Goal: Information Seeking & Learning: Learn about a topic

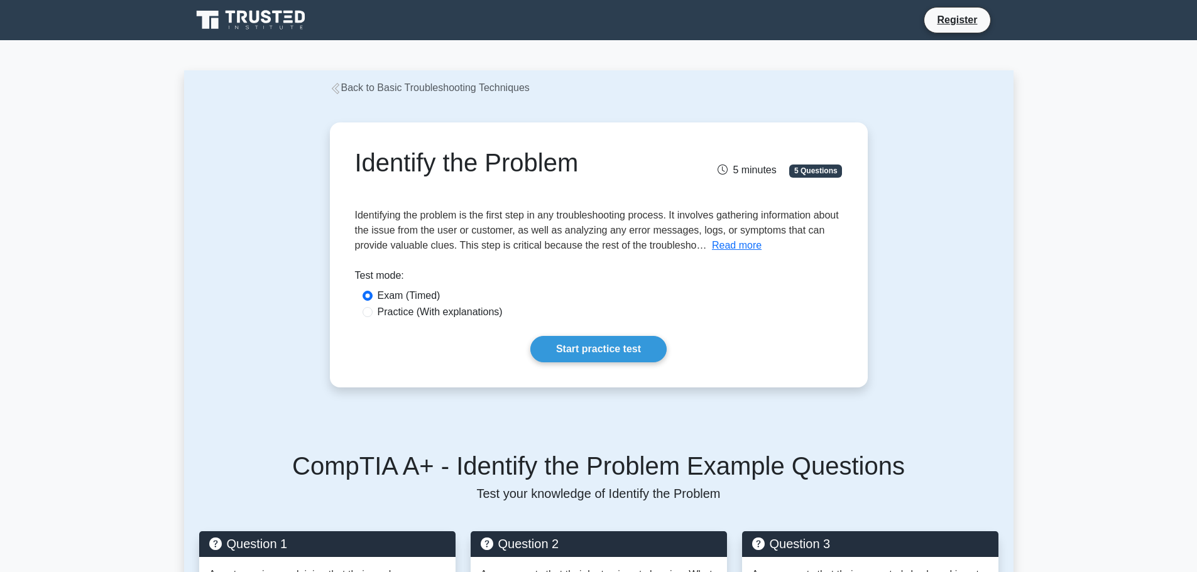
click at [461, 312] on label "Practice (With explanations)" at bounding box center [440, 312] width 125 height 15
click at [373, 312] on input "Practice (With explanations)" at bounding box center [367, 312] width 10 height 10
radio input "true"
click at [580, 351] on link "Start practice test" at bounding box center [598, 349] width 136 height 26
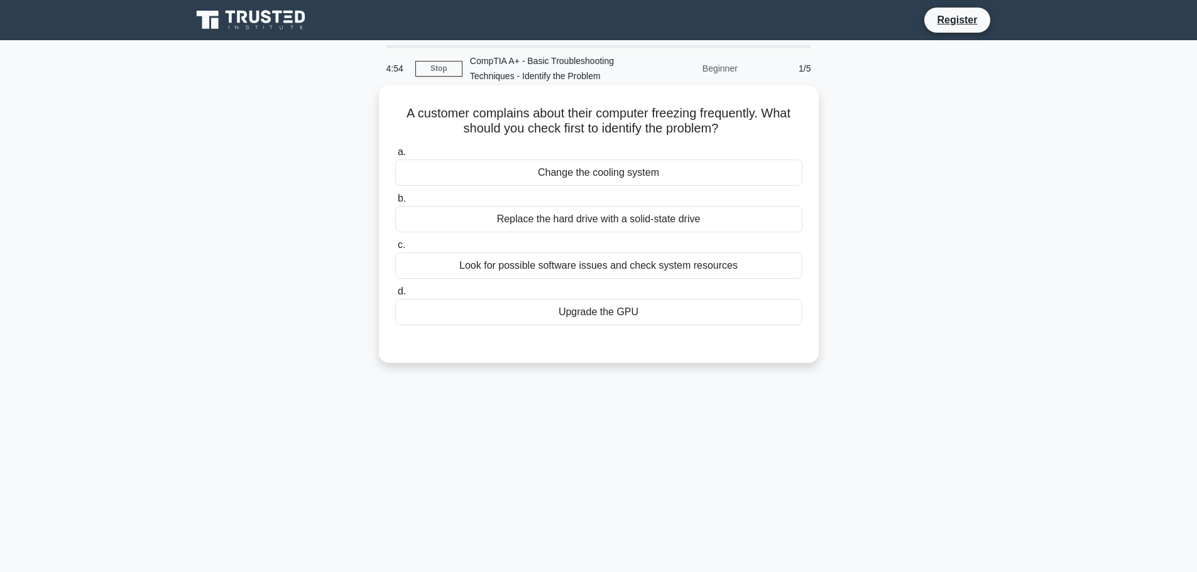
click at [545, 272] on div "Look for possible software issues and check system resources" at bounding box center [598, 266] width 407 height 26
click at [395, 249] on input "c. Look for possible software issues and check system resources" at bounding box center [395, 245] width 0 height 8
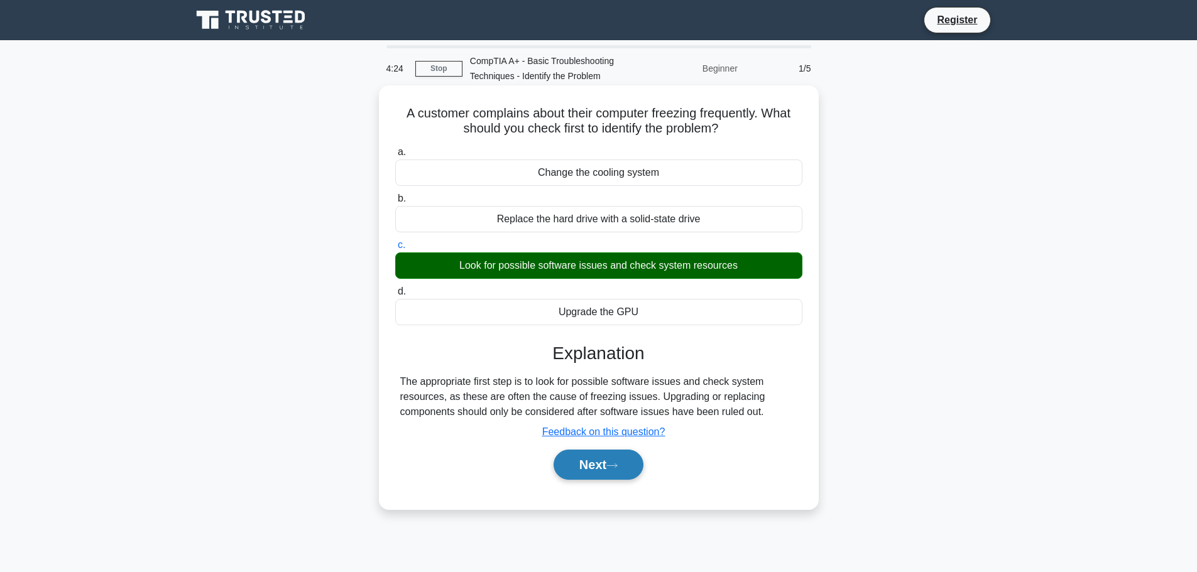
click at [633, 471] on button "Next" at bounding box center [598, 465] width 90 height 30
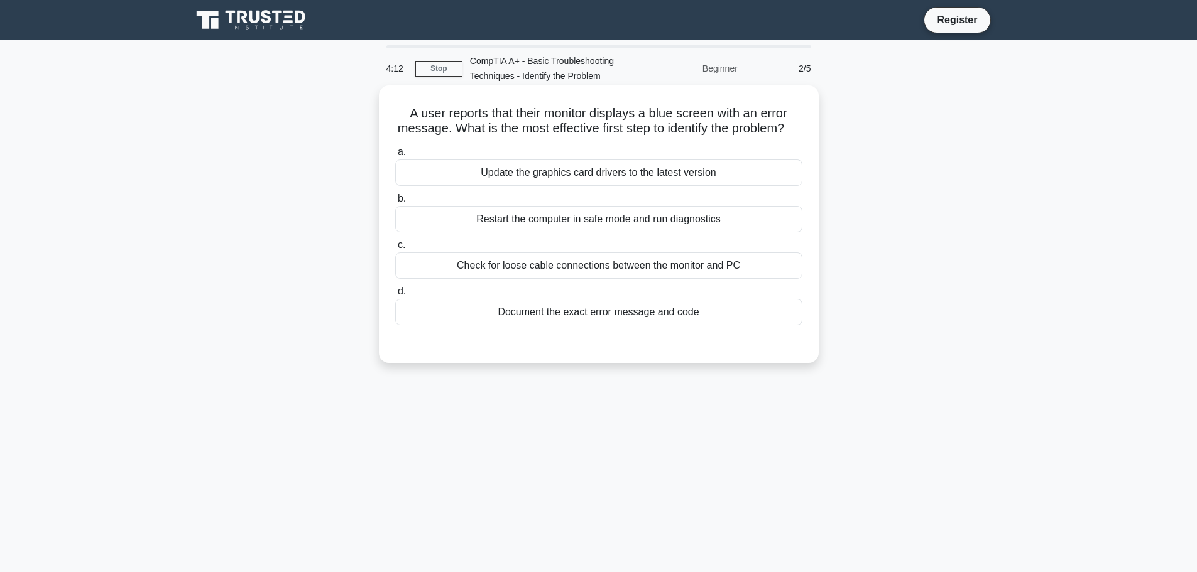
click at [679, 325] on div "Document the exact error message and code" at bounding box center [598, 312] width 407 height 26
click at [395, 296] on input "d. Document the exact error message and code" at bounding box center [395, 292] width 0 height 8
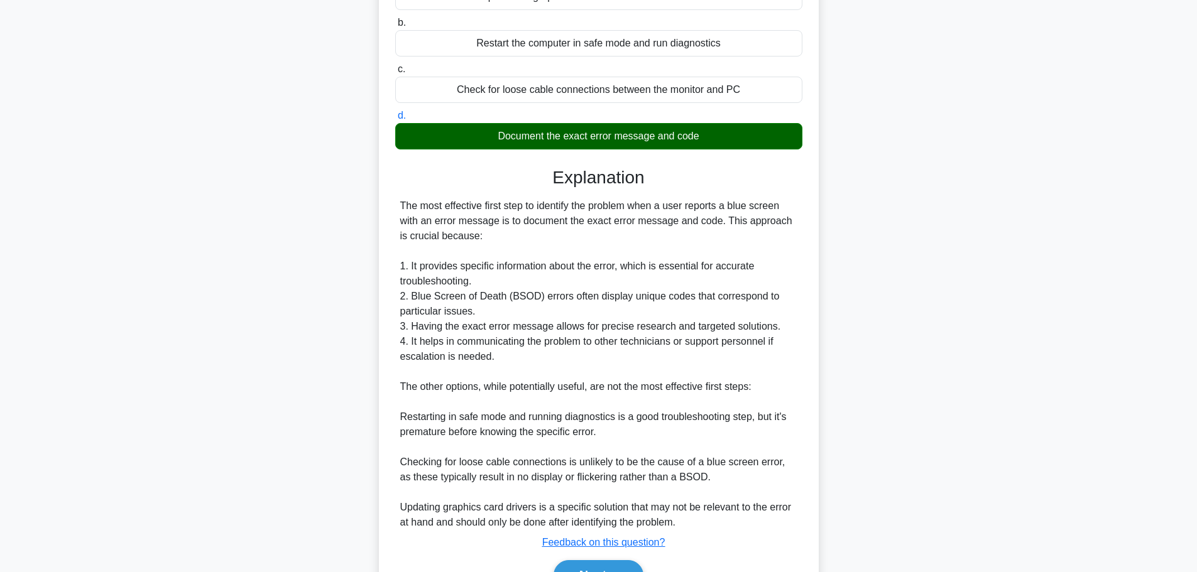
scroll to position [251, 0]
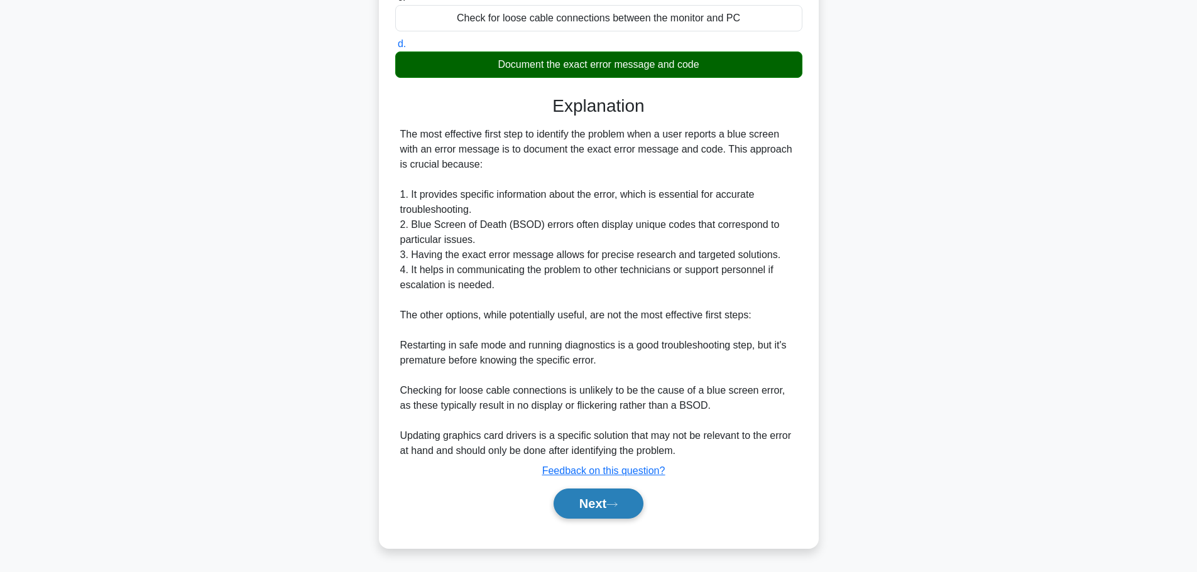
click at [599, 516] on button "Next" at bounding box center [598, 504] width 90 height 30
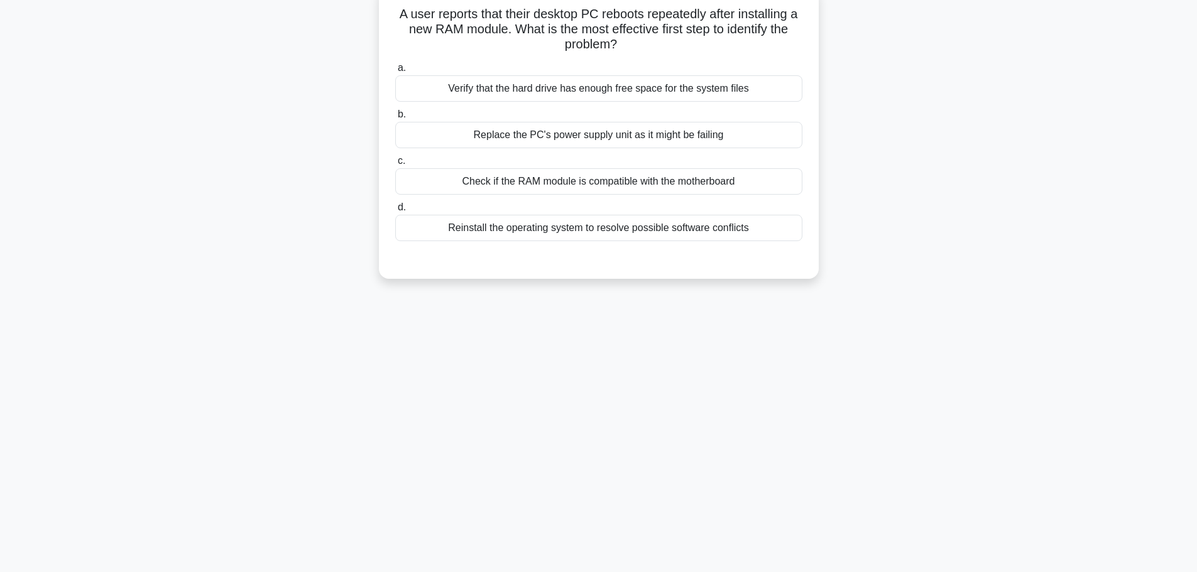
scroll to position [0, 0]
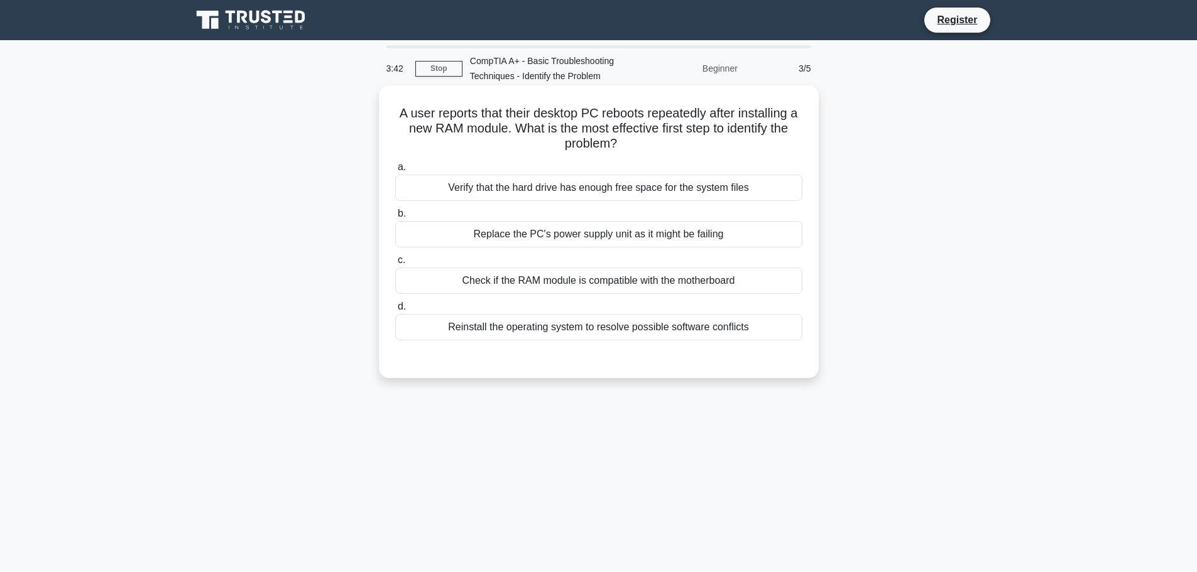
click at [593, 281] on div "Check if the RAM module is compatible with the motherboard" at bounding box center [598, 281] width 407 height 26
click at [395, 264] on input "c. Check if the RAM module is compatible with the motherboard" at bounding box center [395, 260] width 0 height 8
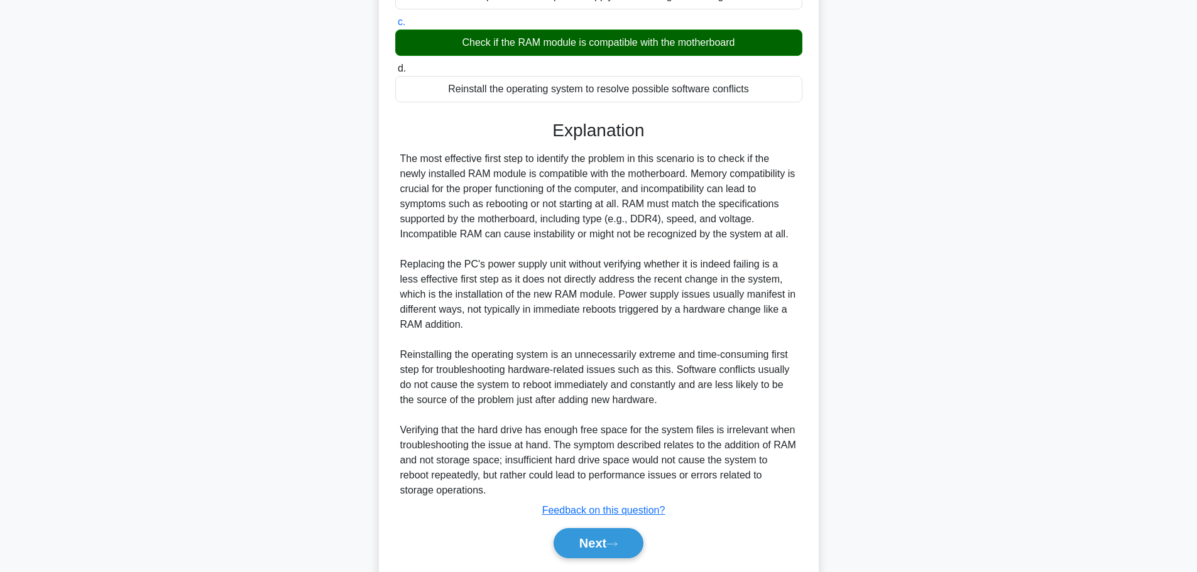
scroll to position [278, 0]
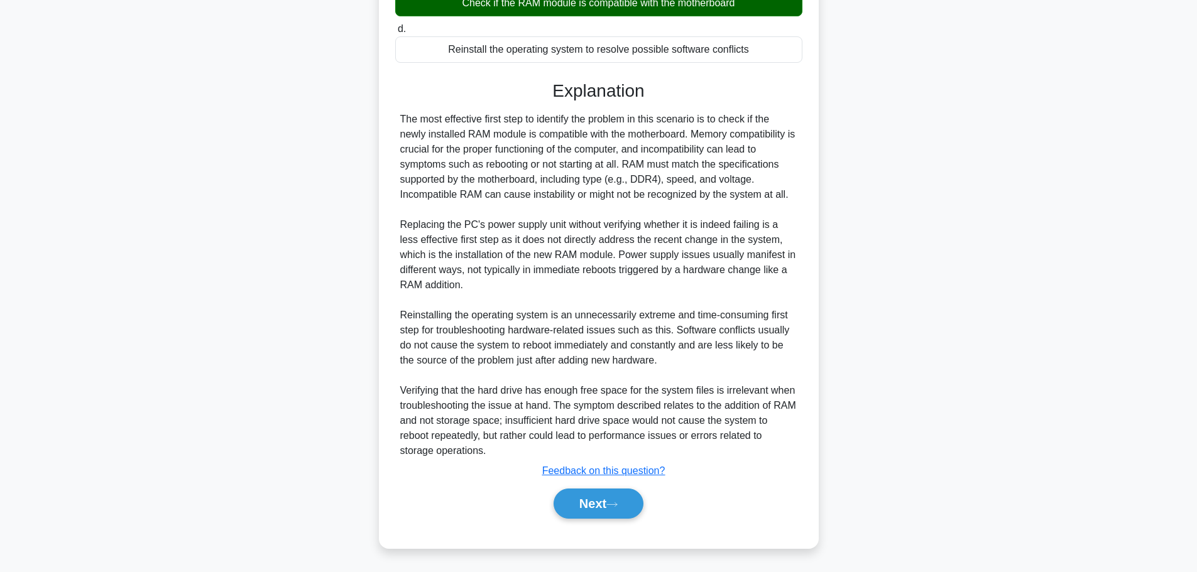
click at [539, 511] on div "Next" at bounding box center [599, 504] width 412 height 30
click at [584, 513] on button "Next" at bounding box center [598, 504] width 90 height 30
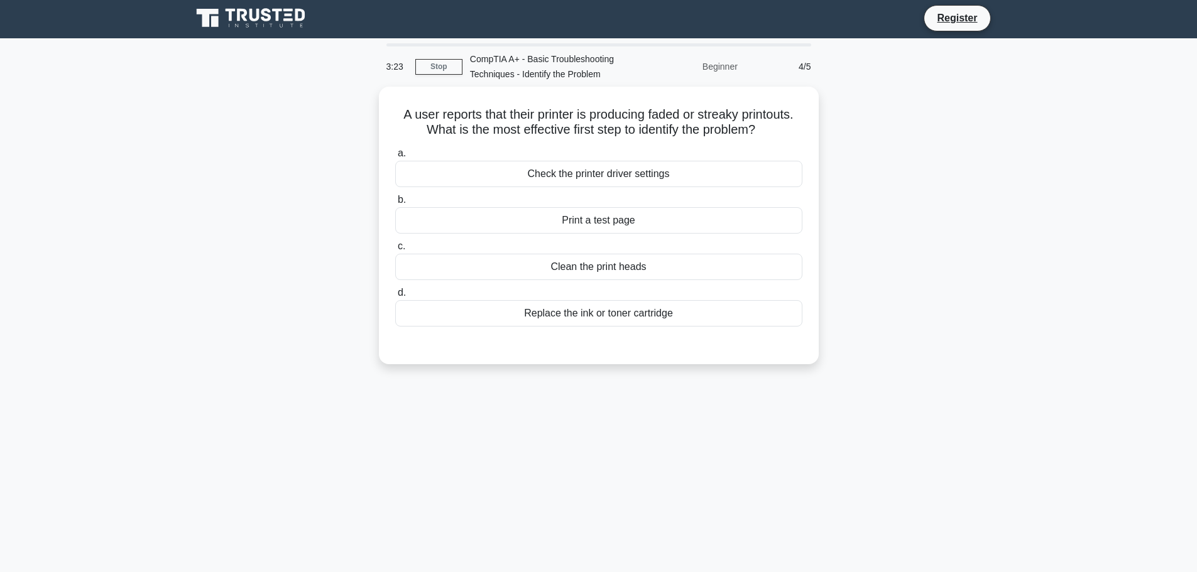
scroll to position [0, 0]
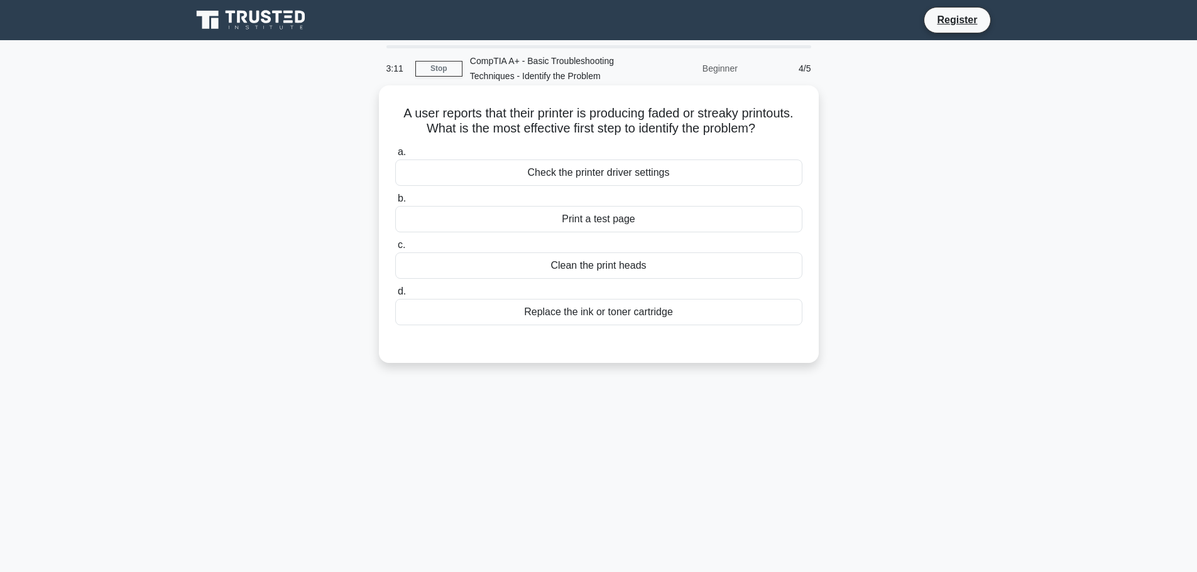
click at [624, 222] on div "Print a test page" at bounding box center [598, 219] width 407 height 26
click at [395, 203] on input "b. Print a test page" at bounding box center [395, 199] width 0 height 8
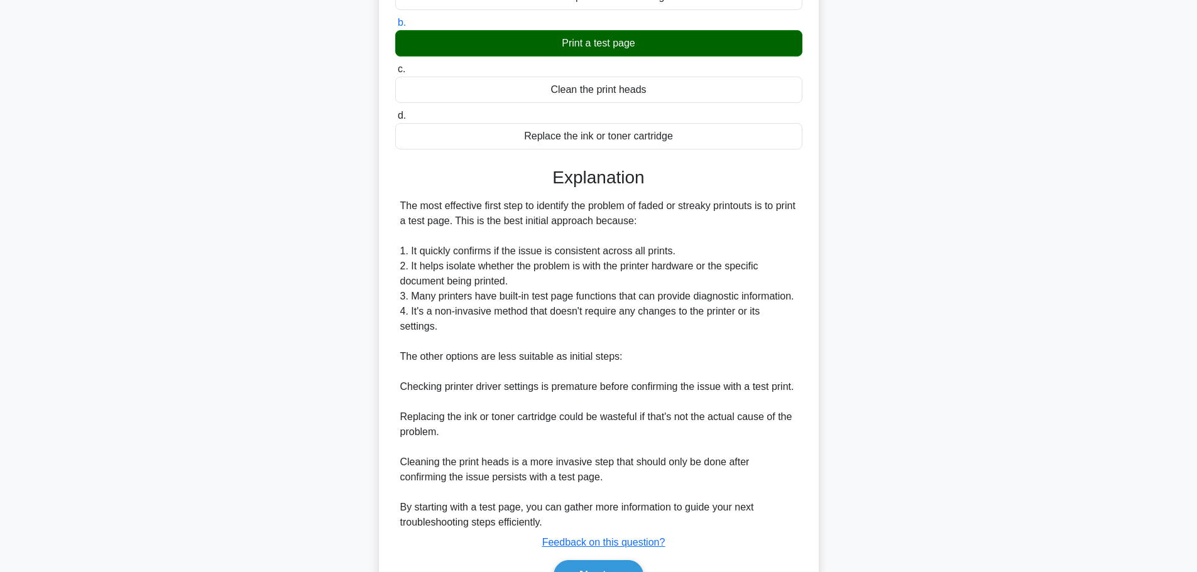
scroll to position [251, 0]
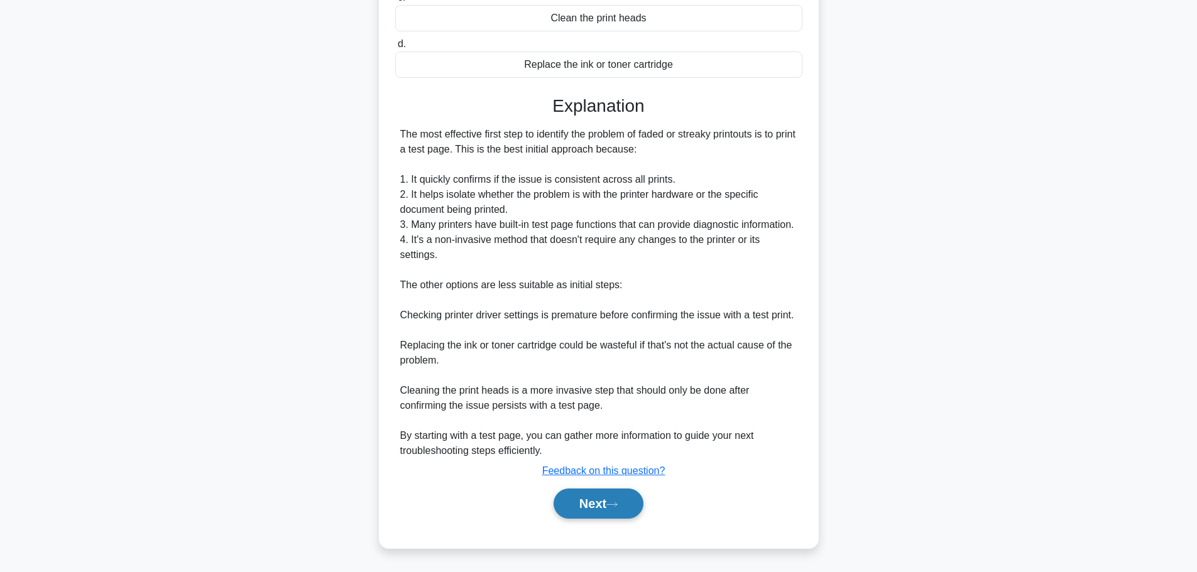
click at [602, 519] on button "Next" at bounding box center [598, 504] width 90 height 30
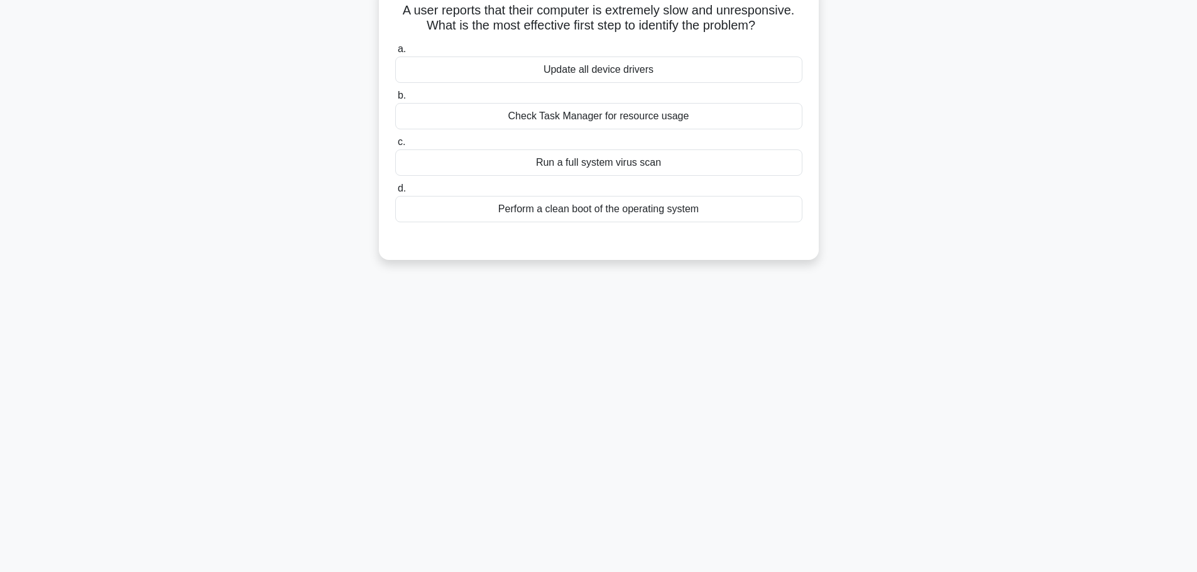
scroll to position [0, 0]
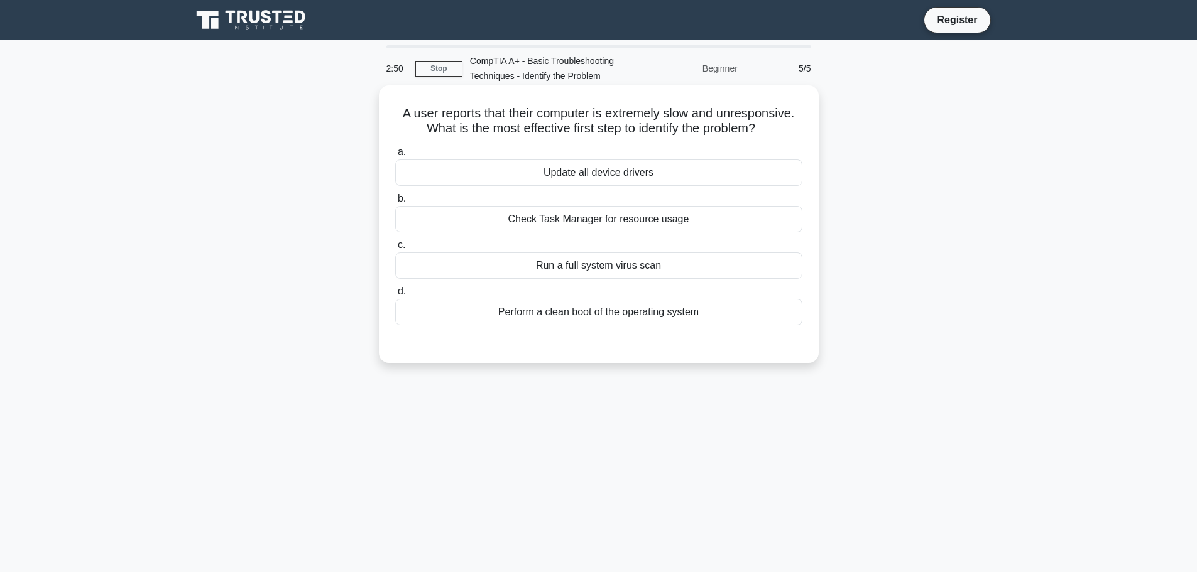
click at [618, 221] on div "Check Task Manager for resource usage" at bounding box center [598, 219] width 407 height 26
click at [395, 203] on input "b. Check Task Manager for resource usage" at bounding box center [395, 199] width 0 height 8
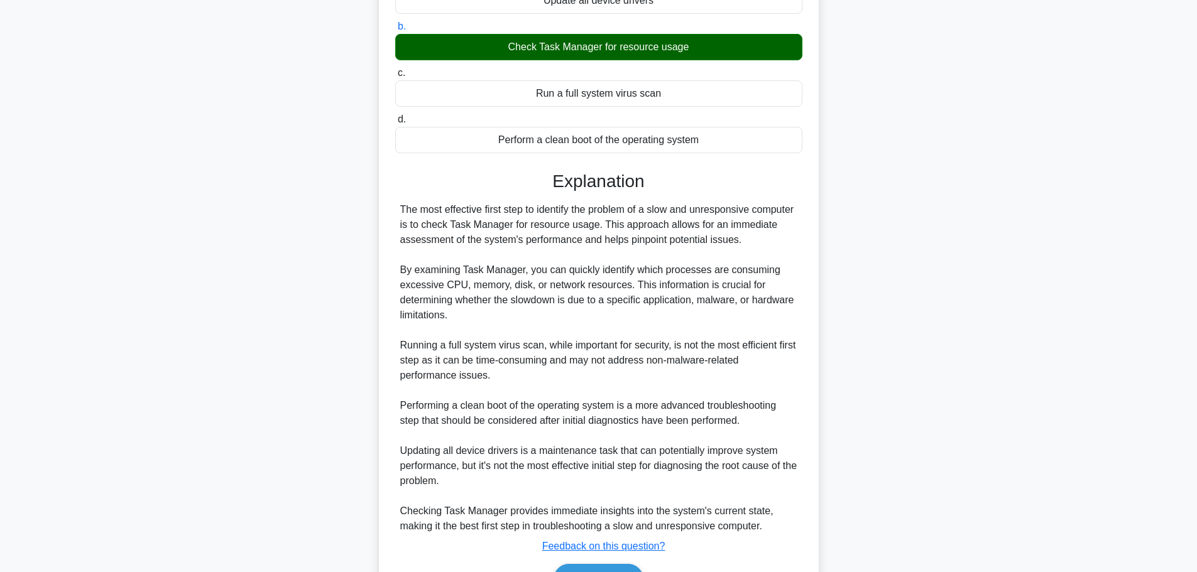
scroll to position [248, 0]
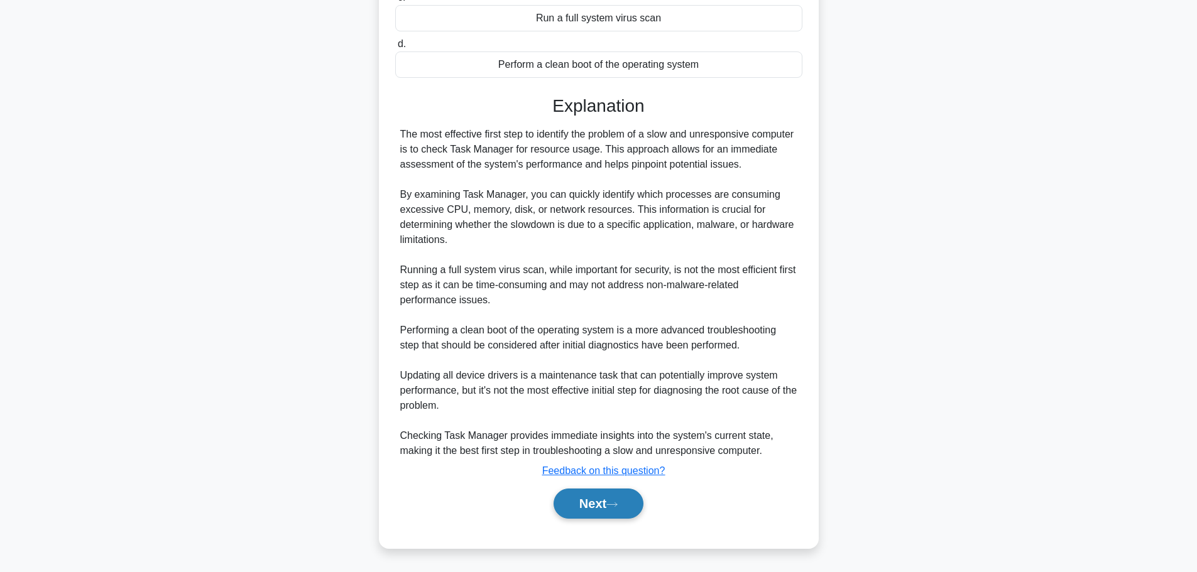
click at [582, 515] on button "Next" at bounding box center [598, 504] width 90 height 30
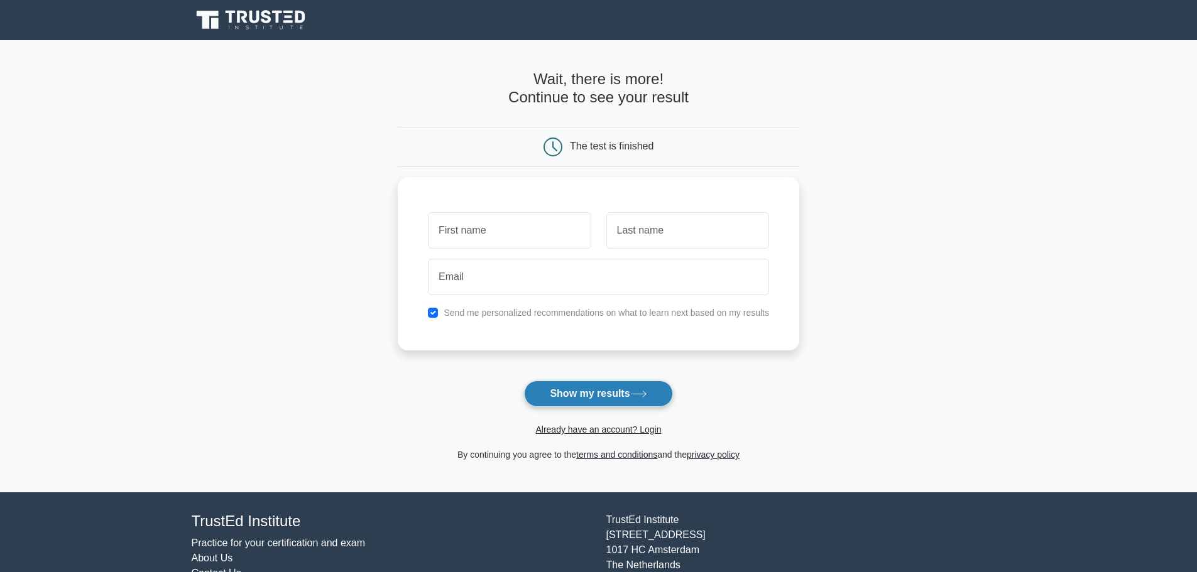
click at [634, 388] on button "Show my results" at bounding box center [598, 394] width 148 height 26
click at [489, 207] on div at bounding box center [509, 227] width 178 height 46
click at [242, 19] on icon at bounding box center [242, 17] width 10 height 13
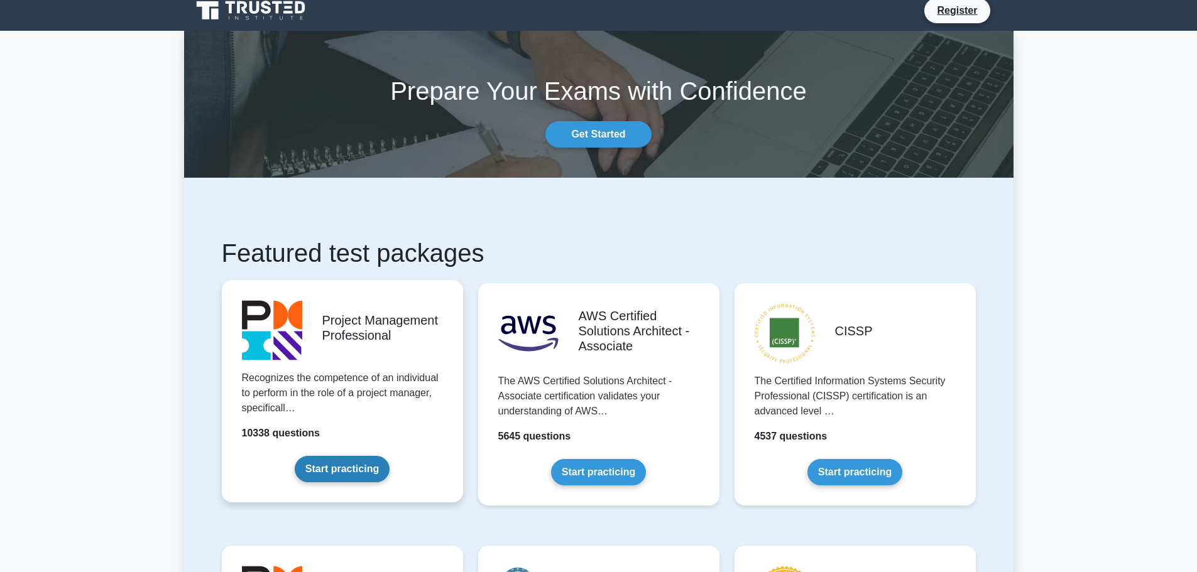
scroll to position [126, 0]
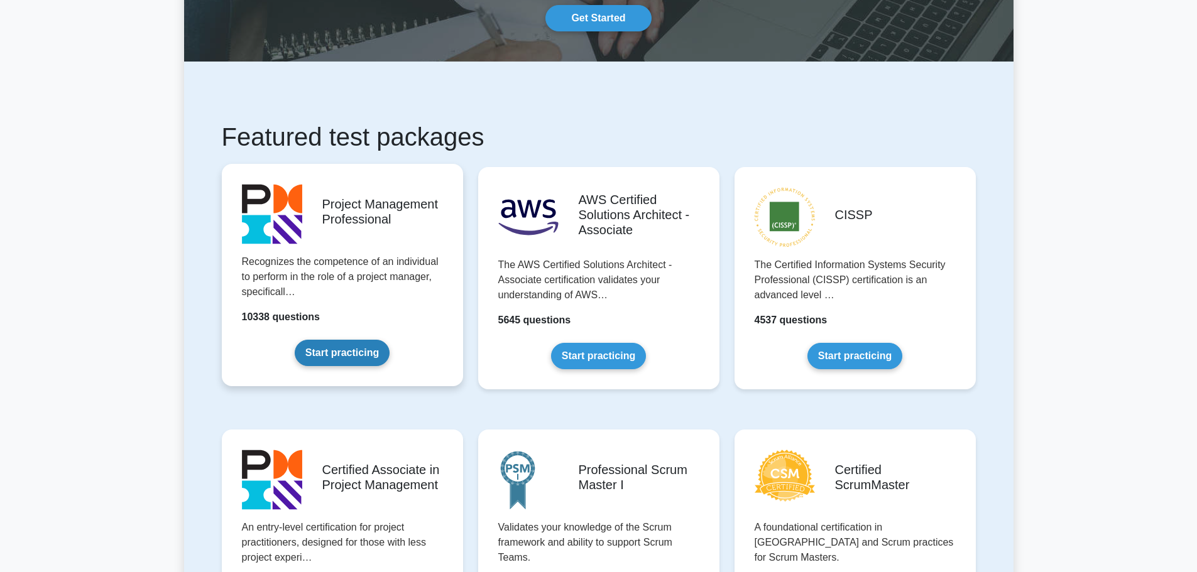
click at [333, 366] on link "Start practicing" at bounding box center [342, 353] width 95 height 26
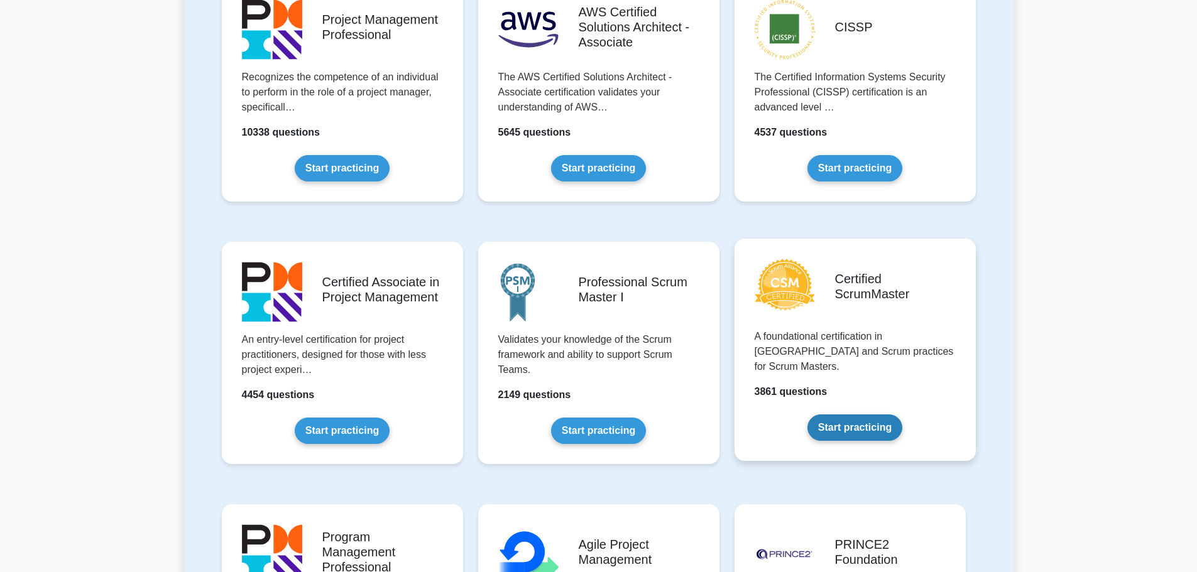
scroll to position [314, 0]
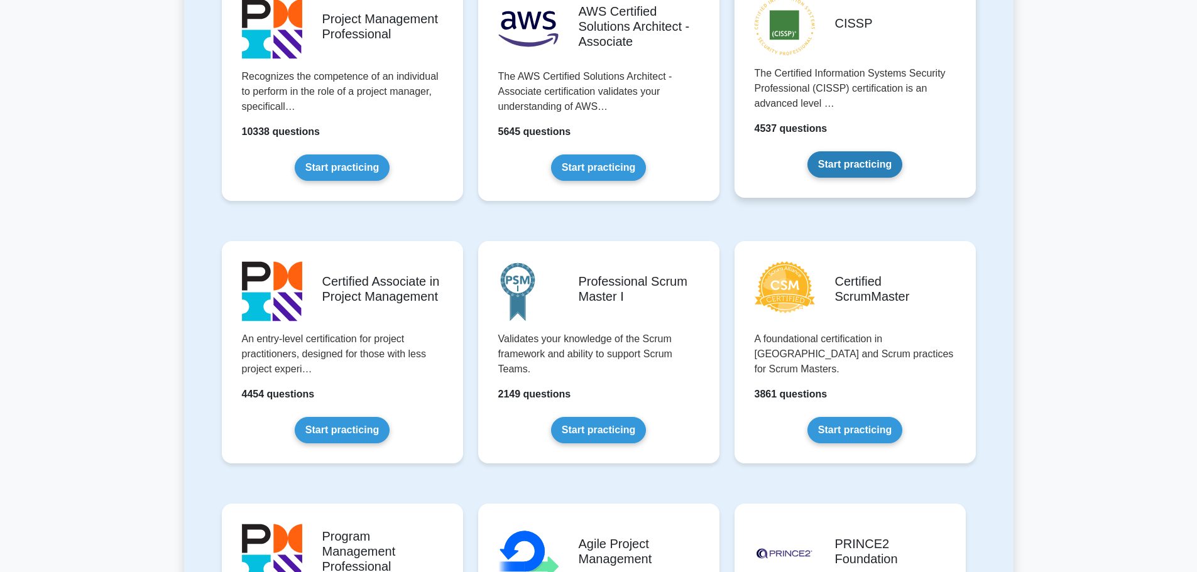
click at [876, 176] on link "Start practicing" at bounding box center [854, 164] width 95 height 26
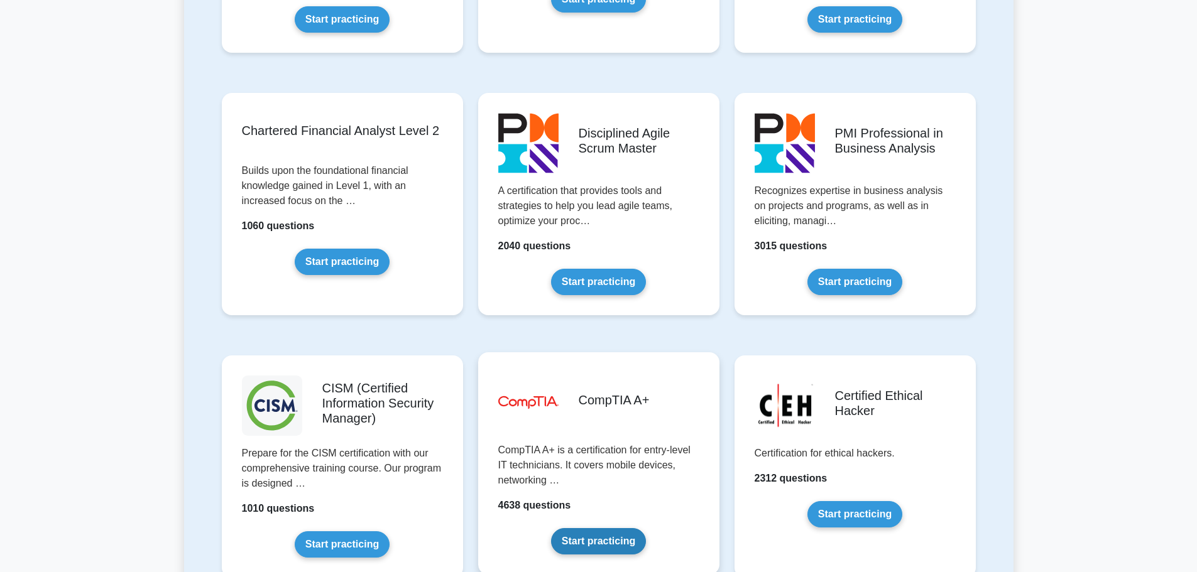
scroll to position [1822, 0]
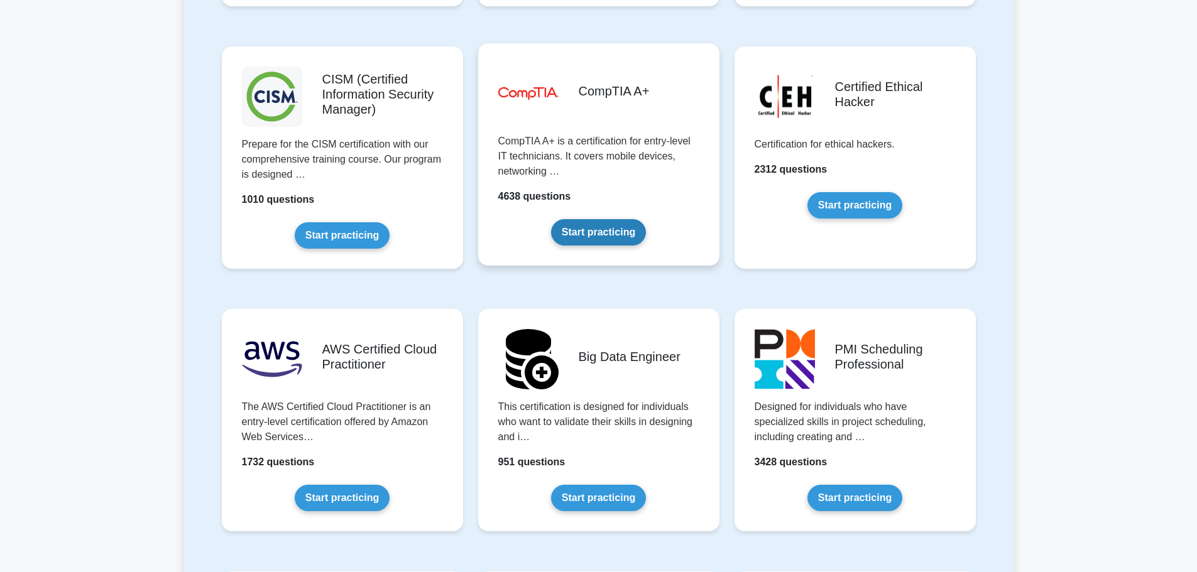
click at [606, 219] on link "Start practicing" at bounding box center [598, 232] width 95 height 26
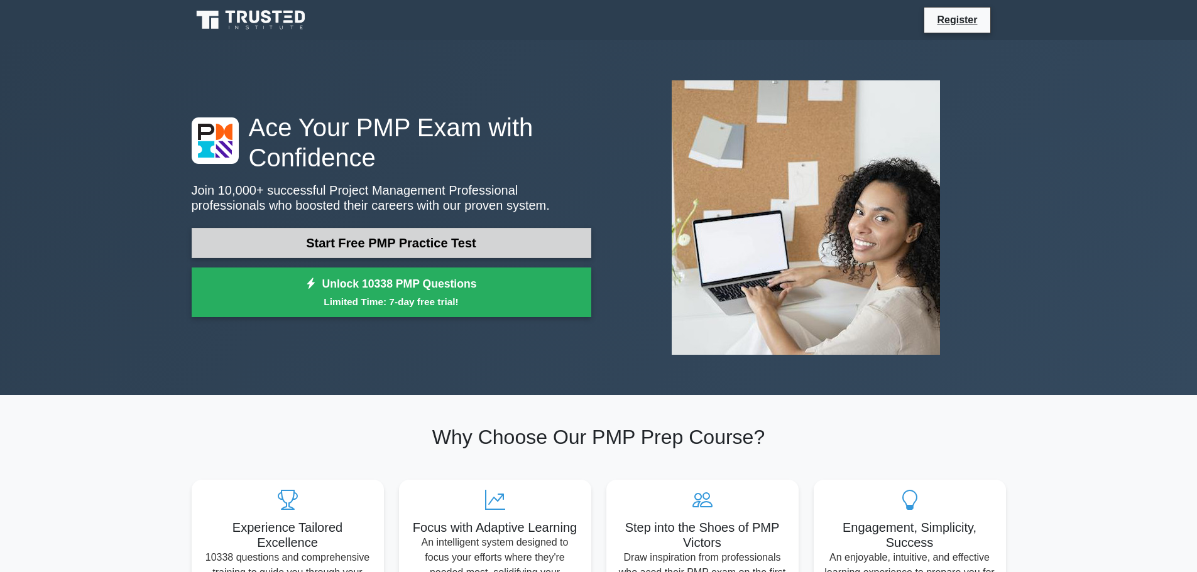
click at [297, 238] on link "Start Free PMP Practice Test" at bounding box center [392, 243] width 400 height 30
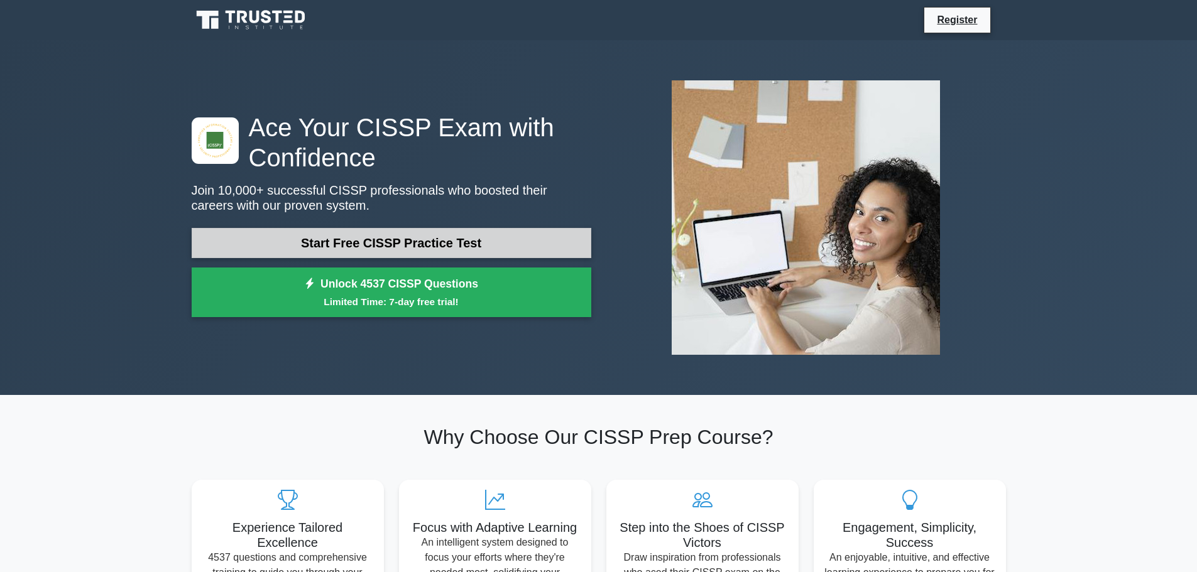
click at [387, 247] on link "Start Free CISSP Practice Test" at bounding box center [392, 243] width 400 height 30
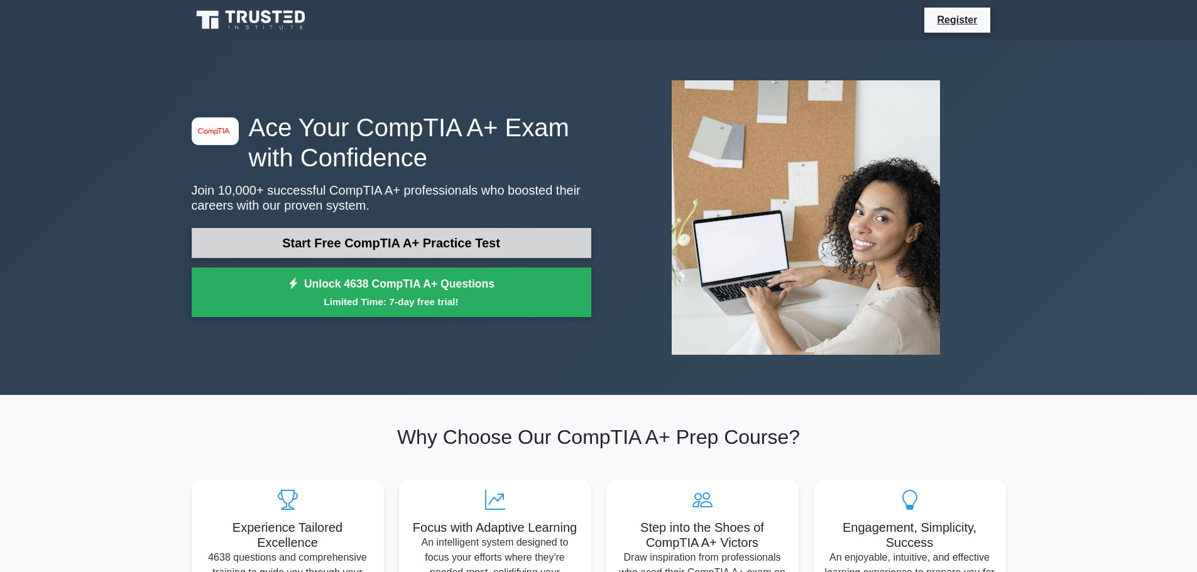
click at [472, 258] on link "Start Free CompTIA A+ Practice Test" at bounding box center [392, 243] width 400 height 30
